Goal: Task Accomplishment & Management: Use online tool/utility

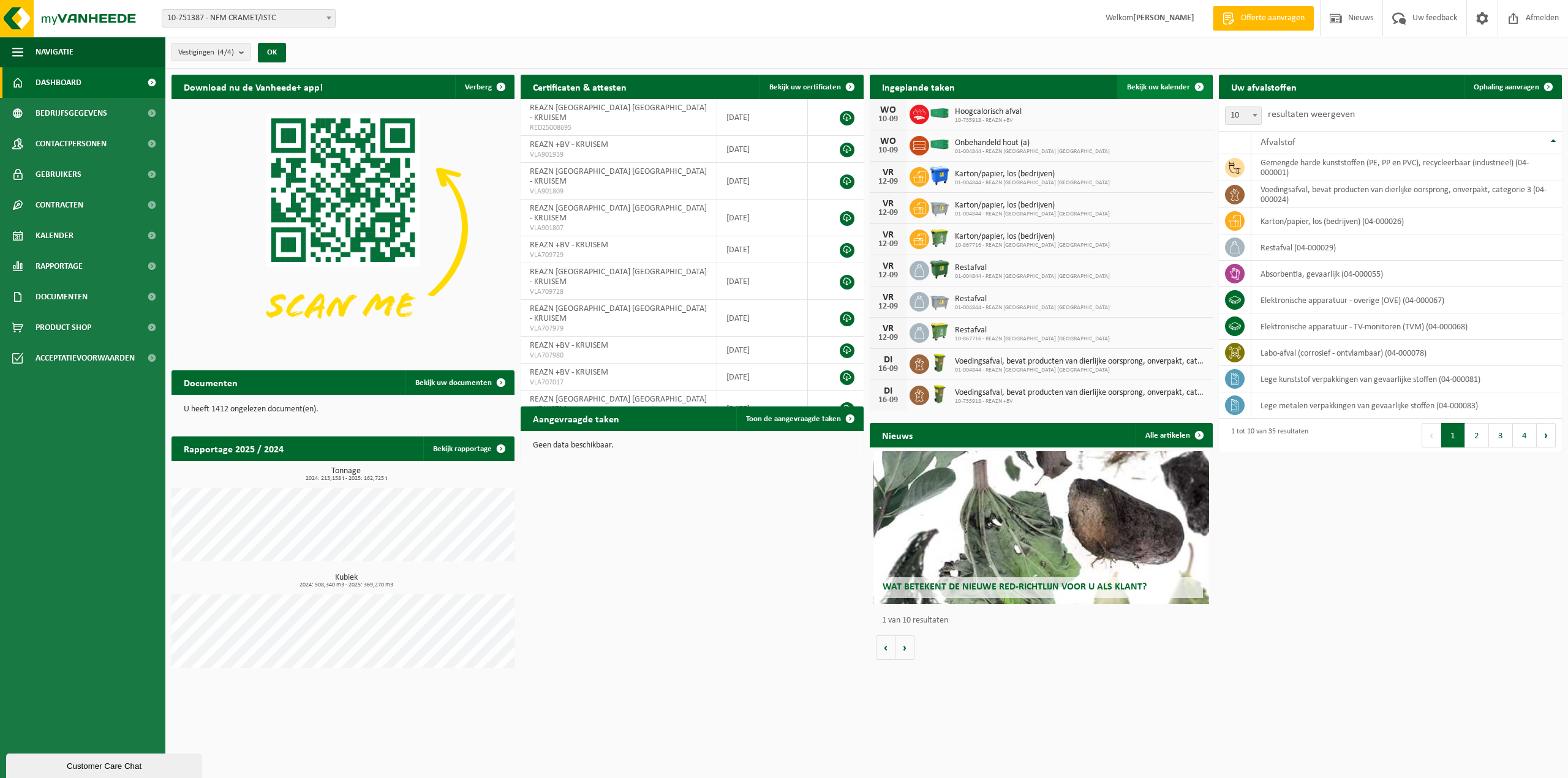
click at [1144, 88] on span "Bekijk uw kalender" at bounding box center [1158, 86] width 63 height 8
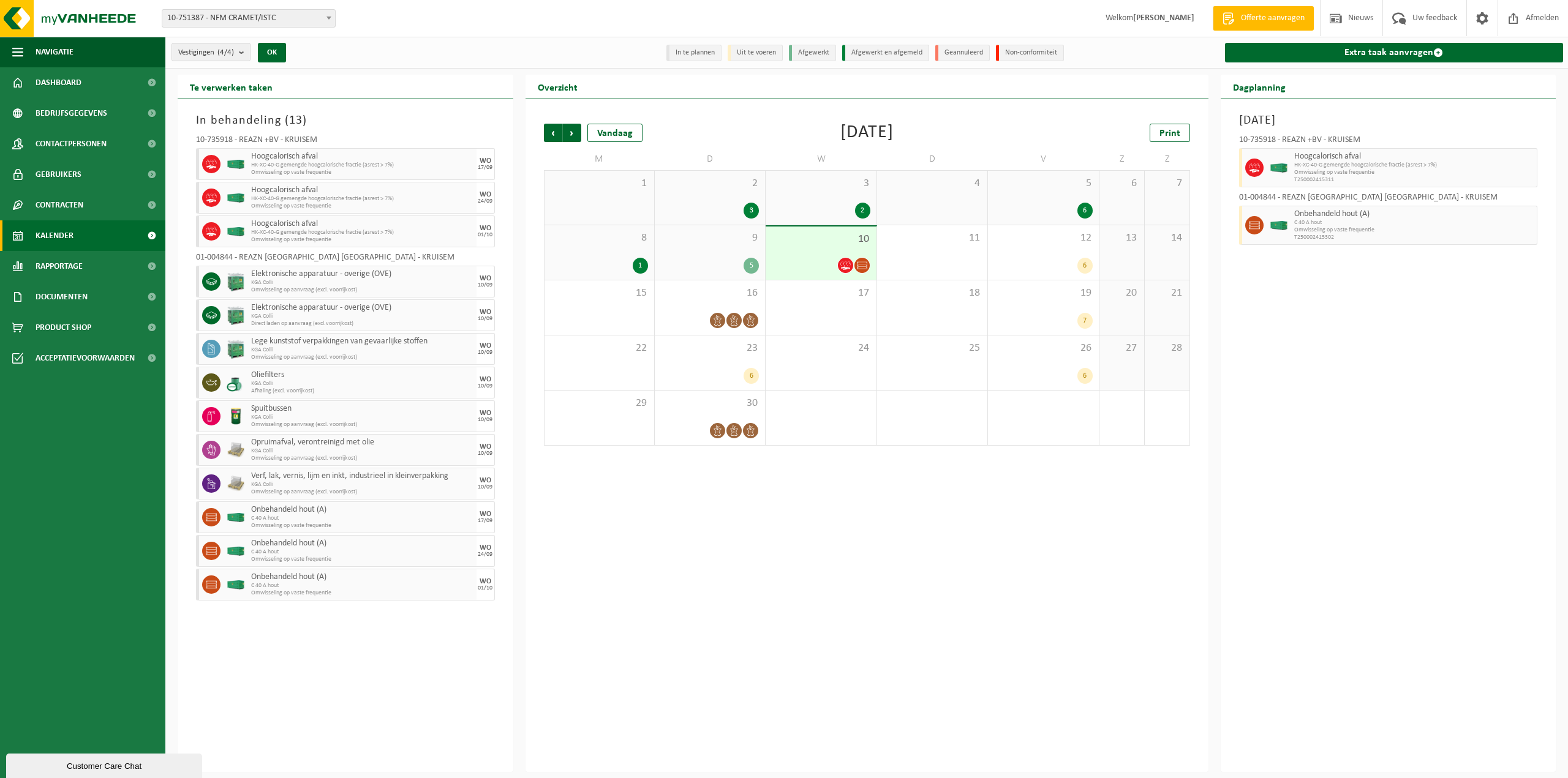
click at [782, 237] on span "10" at bounding box center [820, 239] width 98 height 13
click at [1344, 55] on link "Extra taak aanvragen" at bounding box center [1394, 52] width 339 height 19
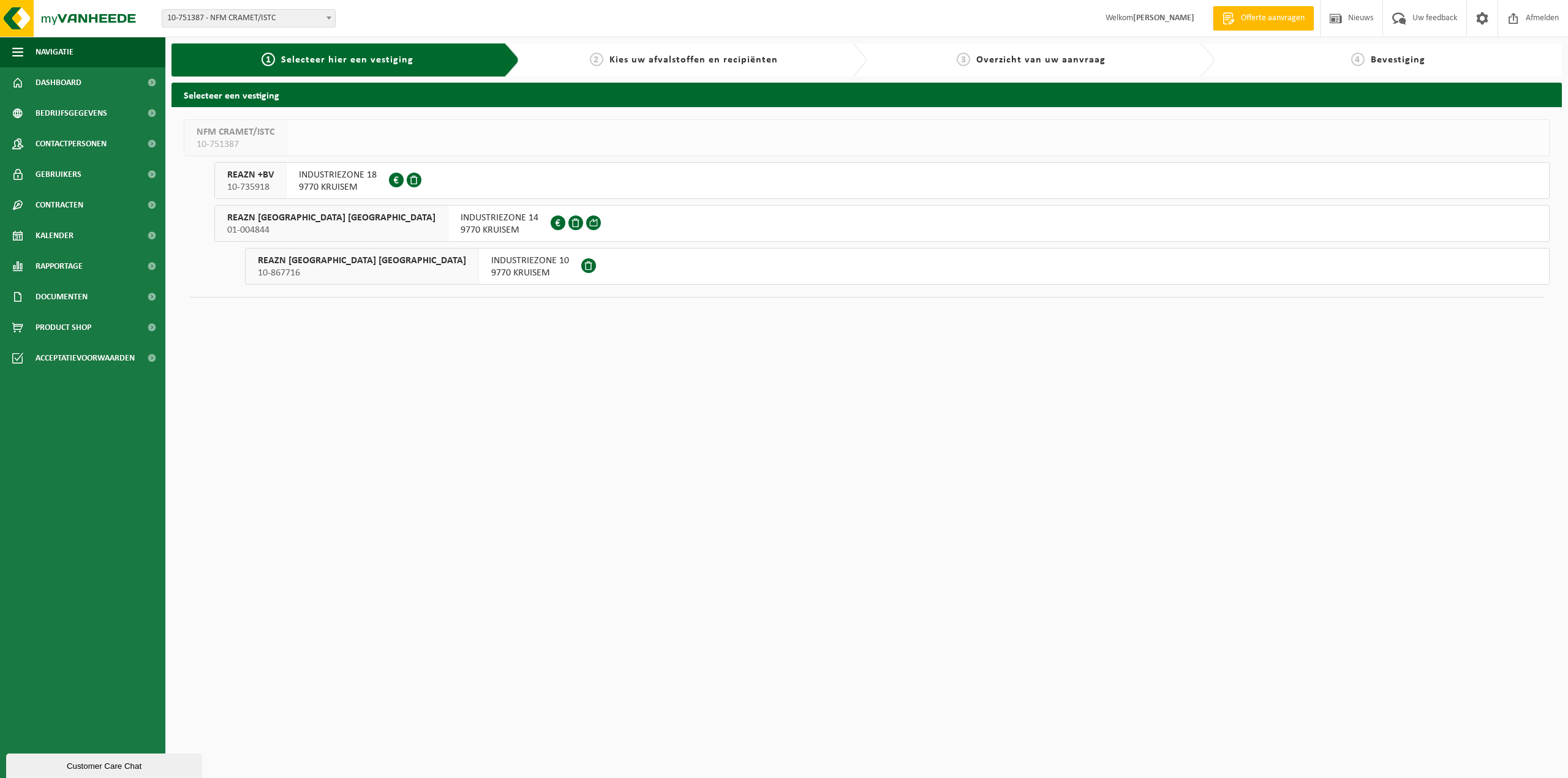
click at [296, 257] on span "REAZN BELGIUM NV" at bounding box center [362, 261] width 208 height 13
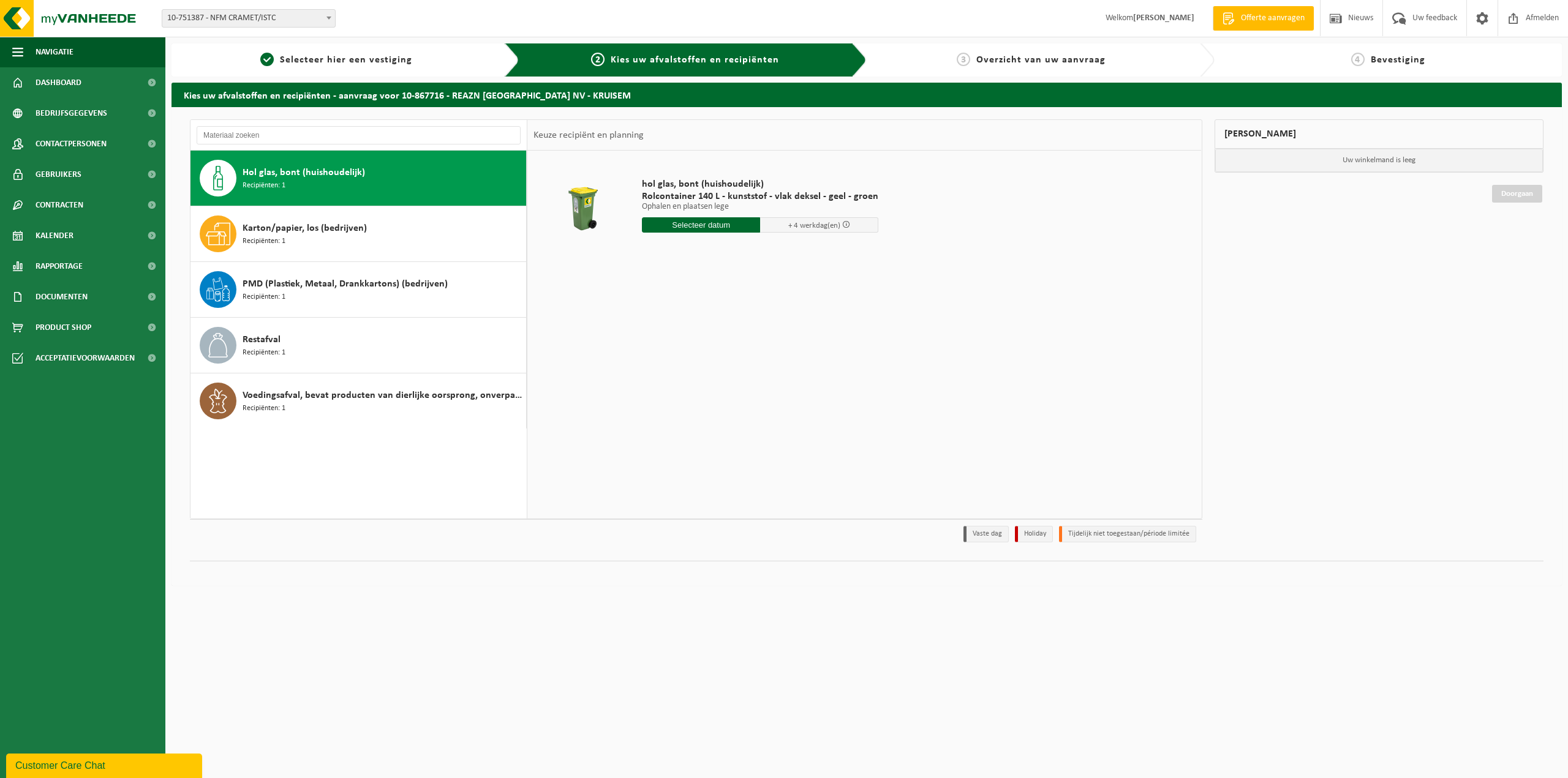
click at [410, 175] on div "Hol glas, bont (huishoudelijk) Recipiënten: 1" at bounding box center [383, 178] width 280 height 37
click at [696, 223] on input "text" at bounding box center [701, 225] width 118 height 15
click at [405, 166] on div "Hol glas, bont (huishoudelijk) Recipiënten: 1" at bounding box center [383, 178] width 280 height 37
click at [724, 227] on input "text" at bounding box center [701, 225] width 118 height 15
click at [681, 334] on div "16" at bounding box center [675, 333] width 22 height 19
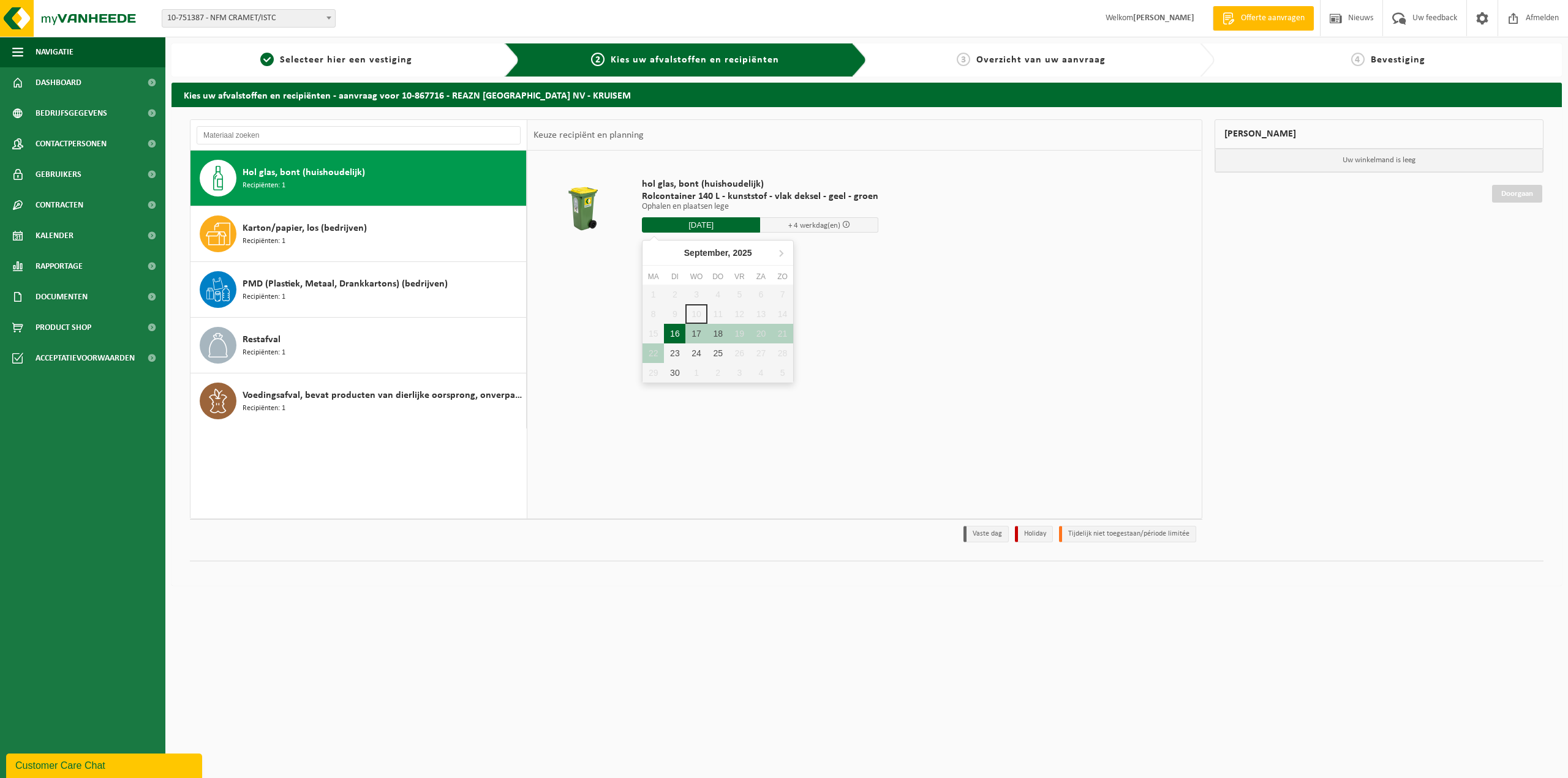
type input "Van 2025-09-16"
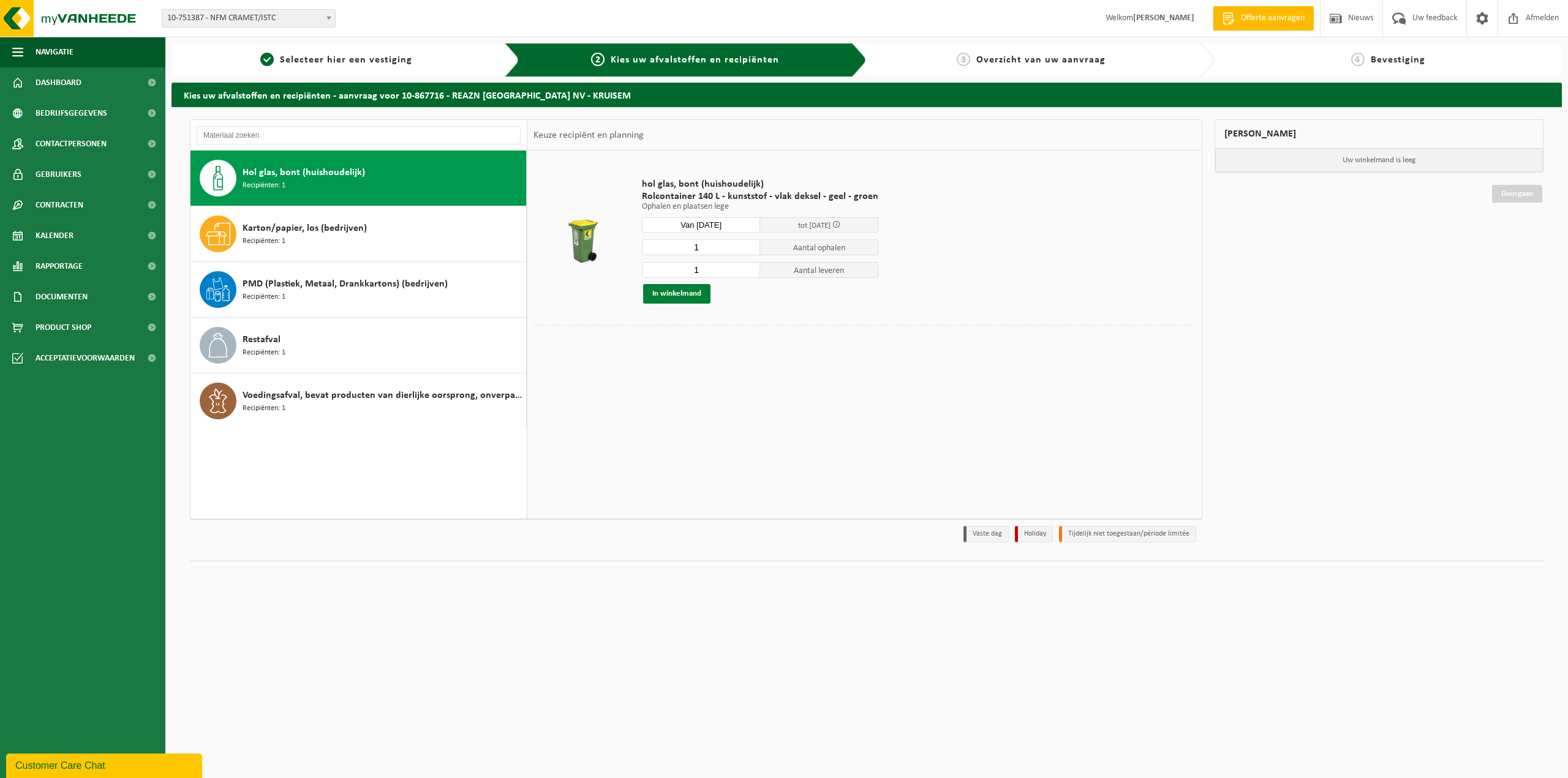
click at [693, 298] on button "In winkelmand" at bounding box center [677, 294] width 67 height 19
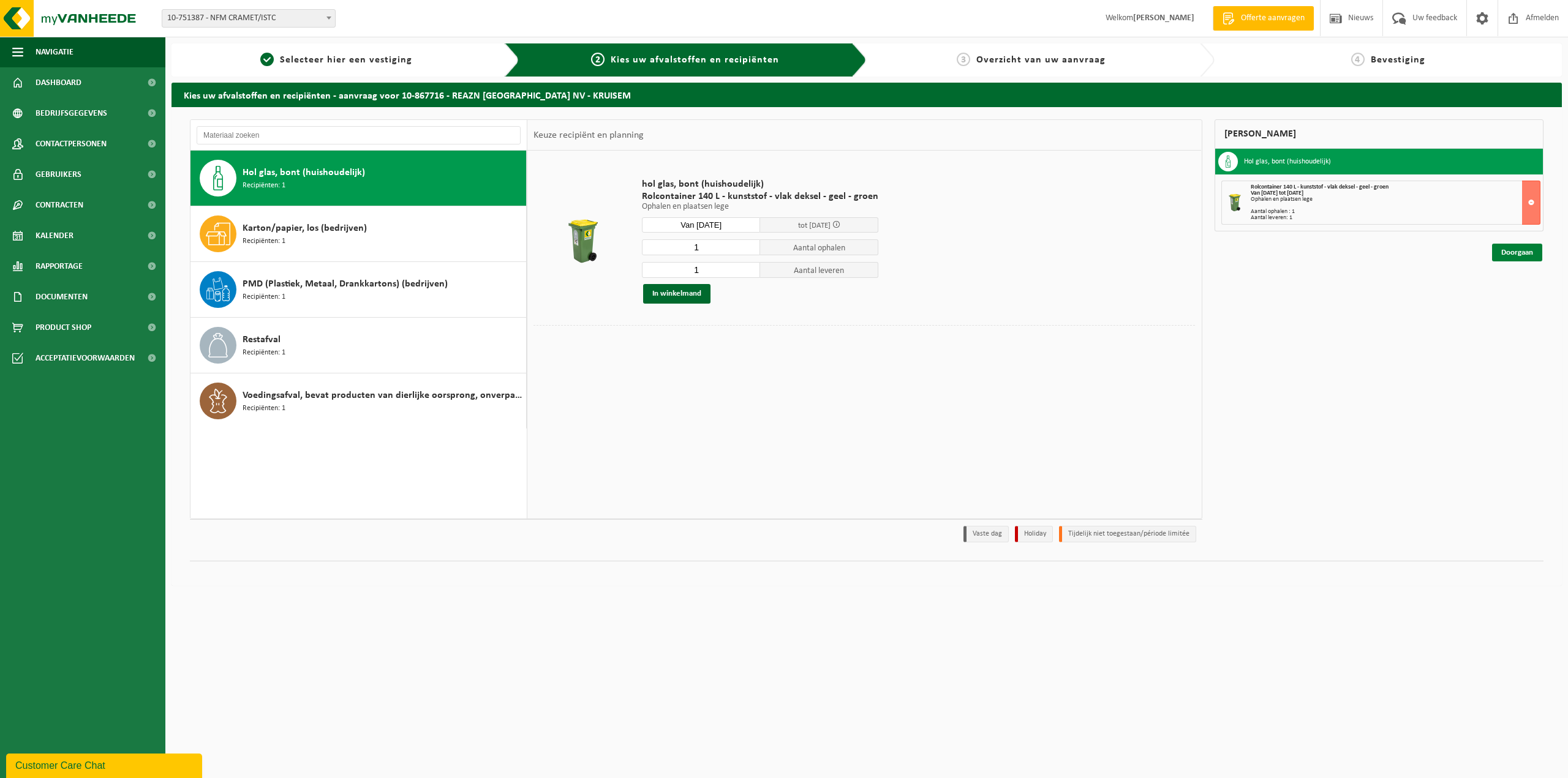
click at [1517, 257] on link "Doorgaan" at bounding box center [1518, 252] width 50 height 18
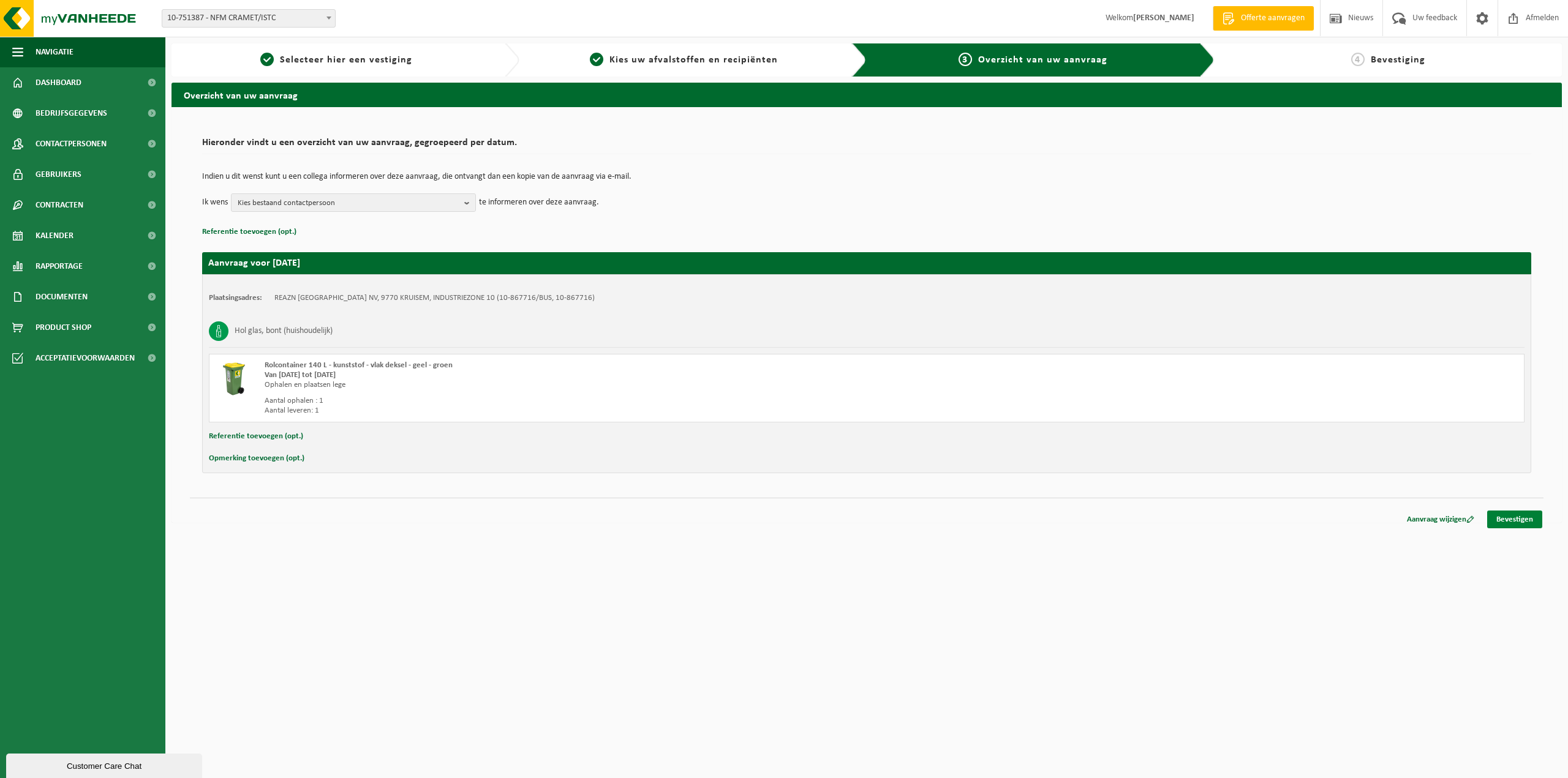
click at [1510, 517] on link "Bevestigen" at bounding box center [1515, 520] width 55 height 18
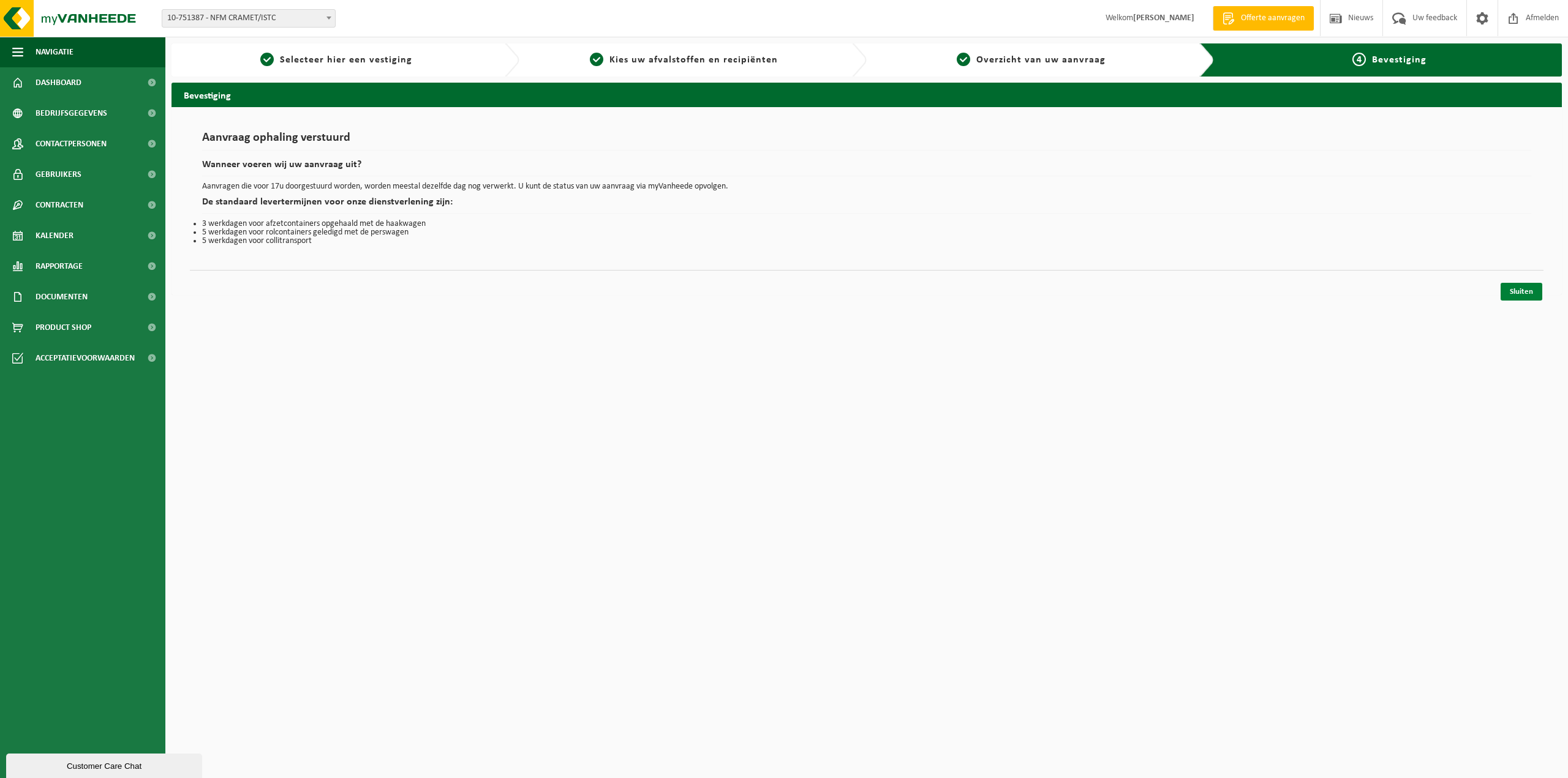
click at [1525, 292] on link "Sluiten" at bounding box center [1522, 291] width 42 height 18
